Goal: Transaction & Acquisition: Purchase product/service

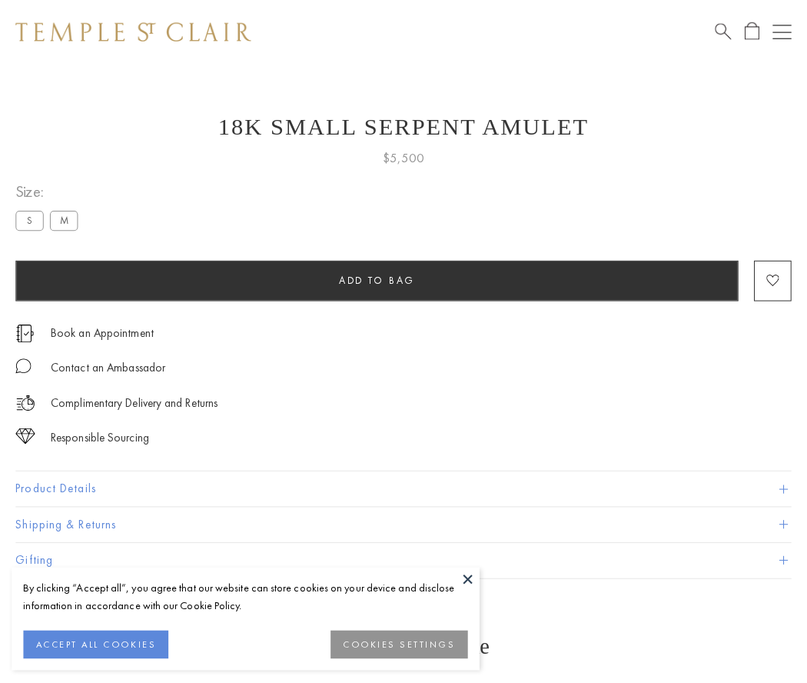
scroll to position [6, 0]
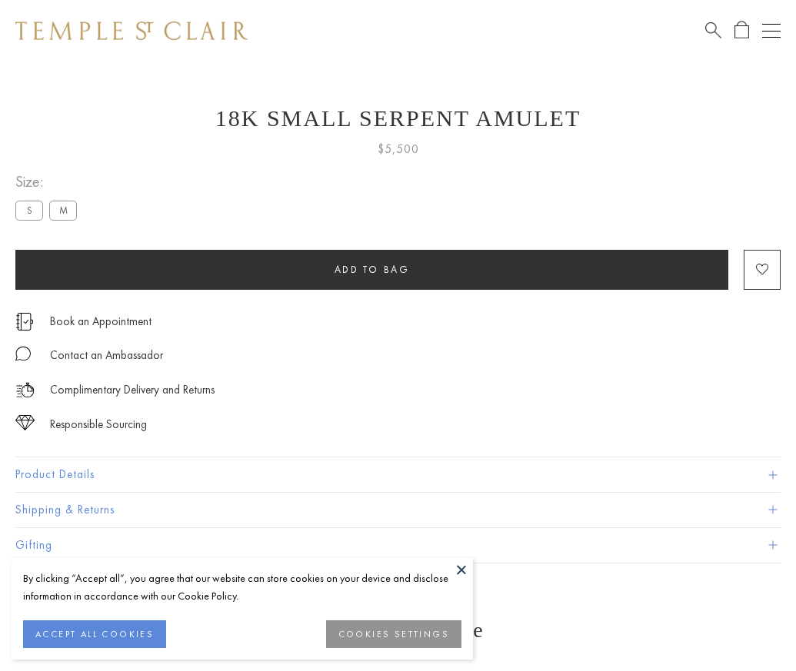
click at [371, 269] on span "Add to bag" at bounding box center [371, 269] width 75 height 13
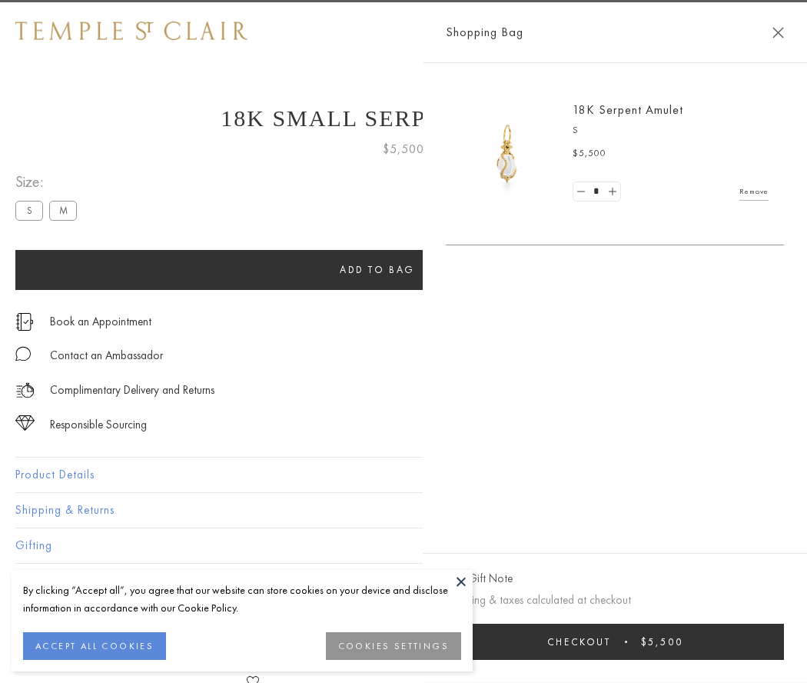
click at [634, 641] on button "Checkout $5,500" at bounding box center [615, 642] width 338 height 36
